Goal: Transaction & Acquisition: Purchase product/service

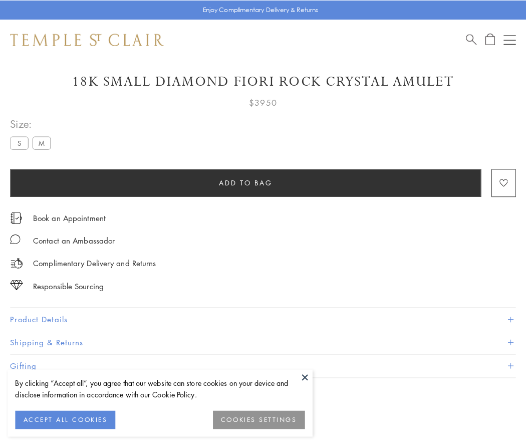
scroll to position [21, 0]
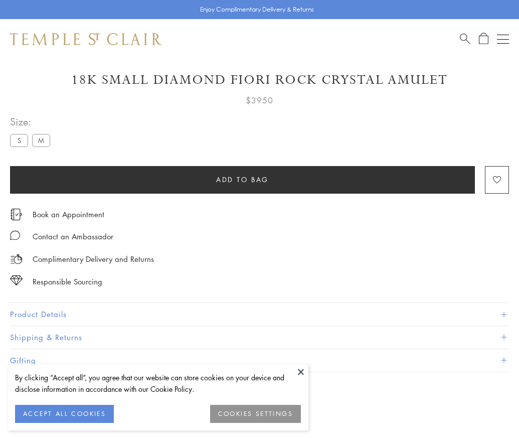
click at [242, 179] on span "Add to bag" at bounding box center [242, 179] width 53 height 11
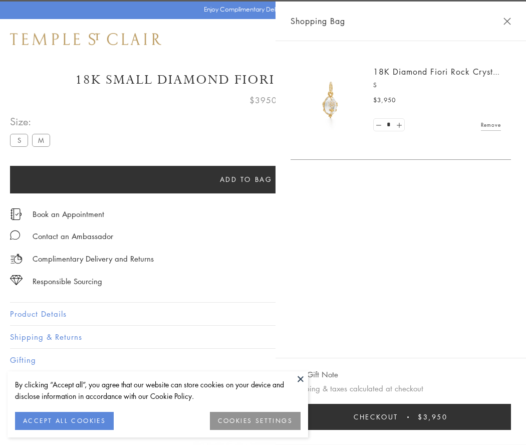
click at [426, 417] on button "Checkout $3,950" at bounding box center [401, 417] width 221 height 26
